Goal: Browse casually

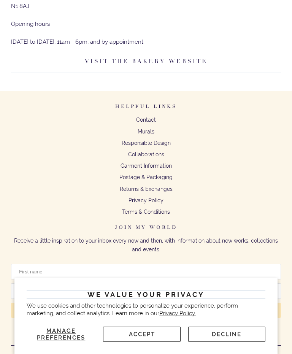
scroll to position [372, 0]
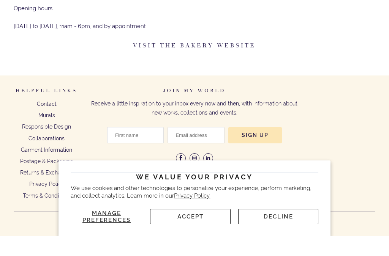
scroll to position [382, 0]
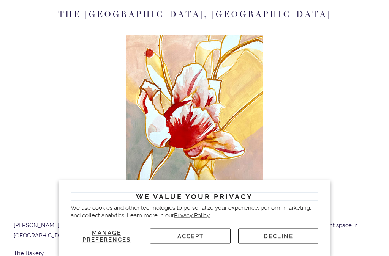
scroll to position [82, 0]
click at [287, 244] on button "Decline" at bounding box center [278, 236] width 80 height 15
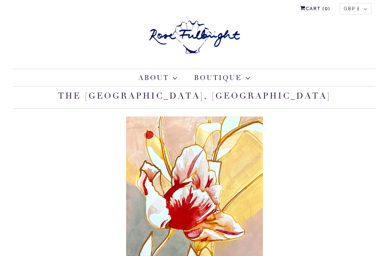
scroll to position [0, 0]
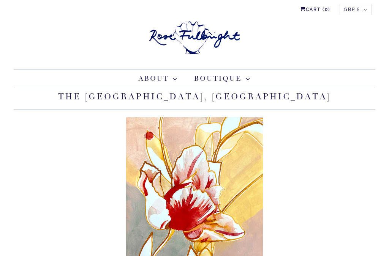
click at [0, 0] on link "About" at bounding box center [0, 0] width 0 height 0
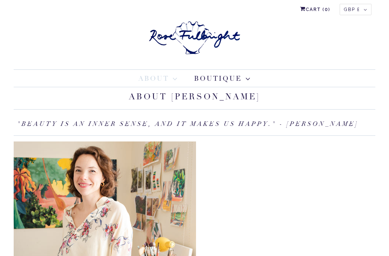
click at [0, 0] on link "Silk Loungewear" at bounding box center [0, 0] width 0 height 0
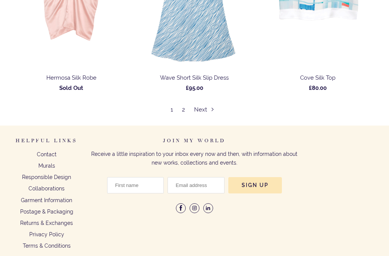
scroll to position [3438, 0]
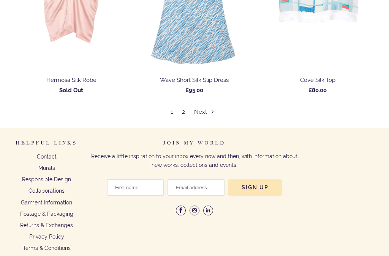
click at [200, 110] on link "Next" at bounding box center [206, 112] width 24 height 7
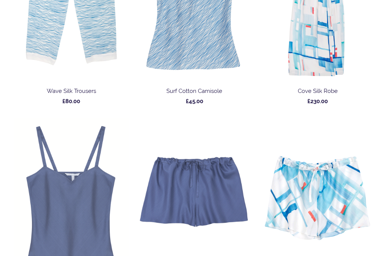
scroll to position [258, 0]
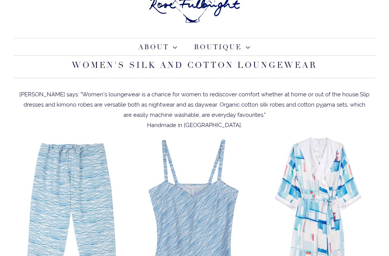
scroll to position [0, 0]
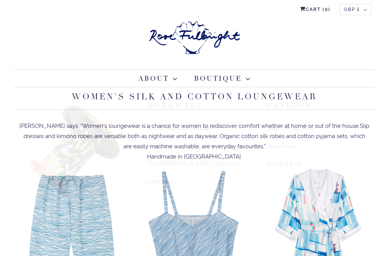
click at [163, 185] on link "Cushions" at bounding box center [160, 182] width 26 height 8
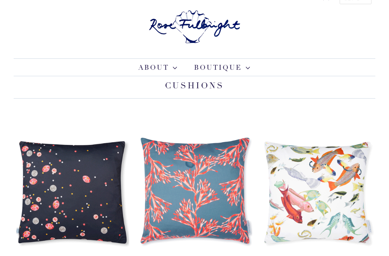
scroll to position [11, 0]
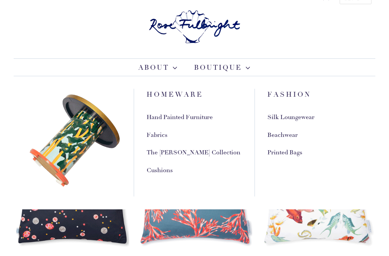
click at [153, 153] on link "The [PERSON_NAME] Collection" at bounding box center [194, 153] width 94 height 8
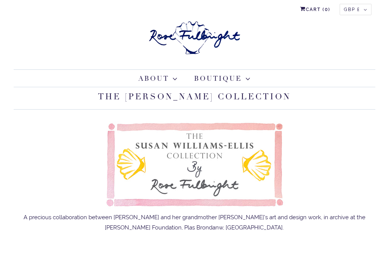
click at [0, 0] on link "Fabrics" at bounding box center [0, 0] width 0 height 0
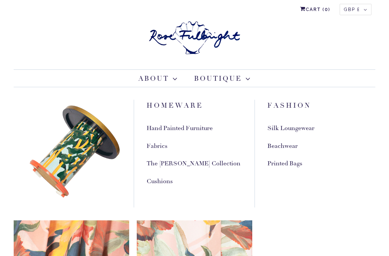
click at [159, 144] on link "Fabrics" at bounding box center [157, 146] width 21 height 8
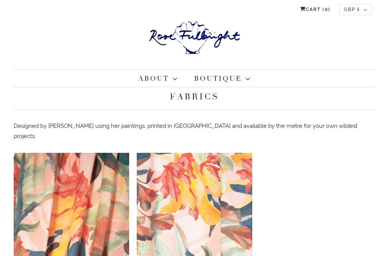
click at [0, 0] on link "Hand Painted Furniture" at bounding box center [0, 0] width 0 height 0
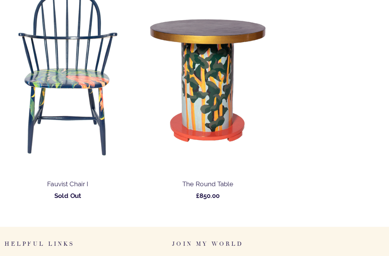
scroll to position [663, 0]
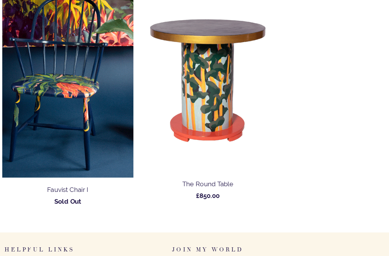
click at [33, 71] on img at bounding box center [71, 67] width 115 height 178
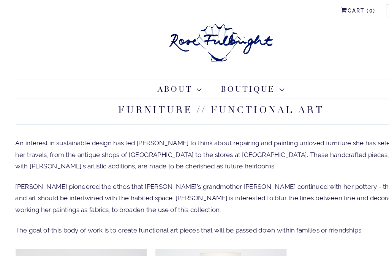
scroll to position [0, 0]
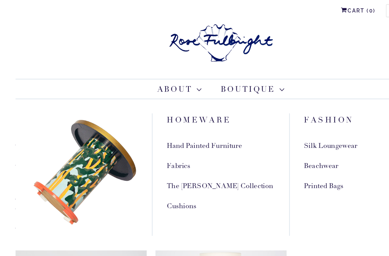
click at [200, 125] on link "Hand Painted Furniture" at bounding box center [180, 129] width 66 height 8
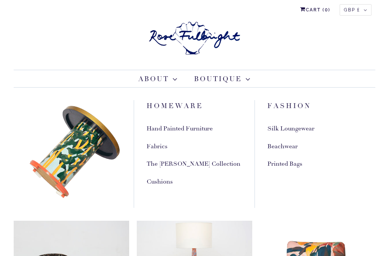
click at [286, 162] on link "Printed Bags" at bounding box center [284, 164] width 35 height 8
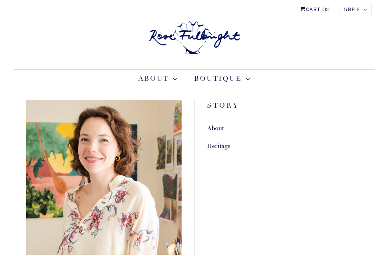
click at [224, 144] on link "Heritage" at bounding box center [219, 146] width 24 height 8
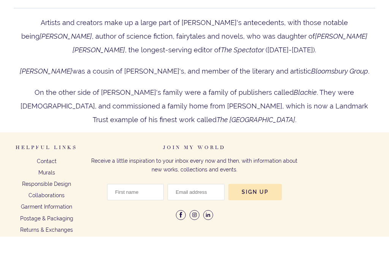
scroll to position [2480, 0]
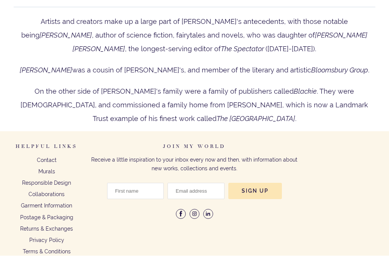
type input "49.16"
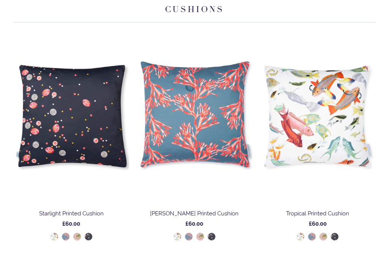
scroll to position [89, 0]
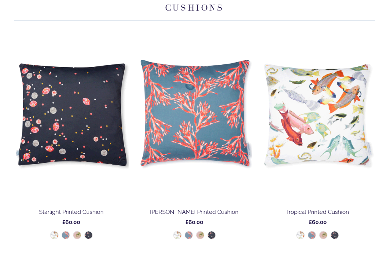
click at [40, 8] on h1 "Cushions" at bounding box center [195, 9] width 362 height 22
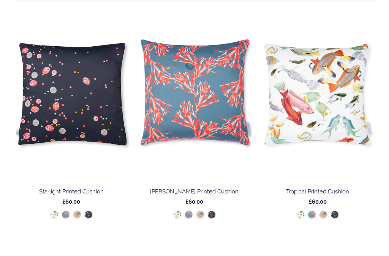
scroll to position [109, 0]
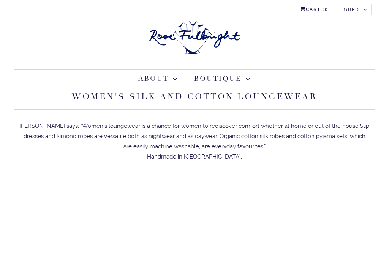
scroll to position [3458, 0]
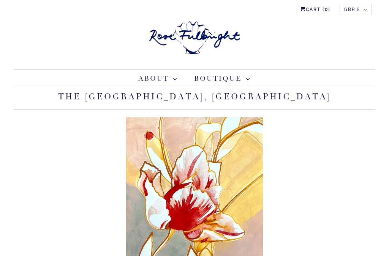
click at [58, 103] on h1 "The Bakery Art Gallery, Islington" at bounding box center [195, 98] width 362 height 22
